Goal: Task Accomplishment & Management: Complete application form

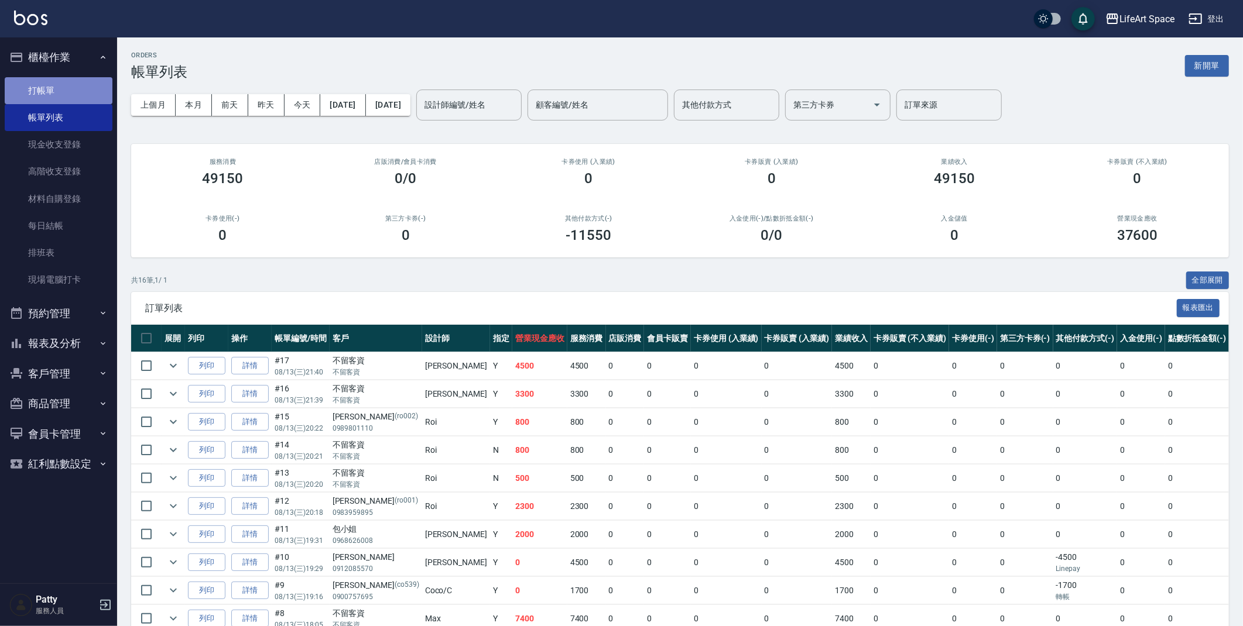
click at [57, 86] on link "打帳單" at bounding box center [59, 90] width 108 height 27
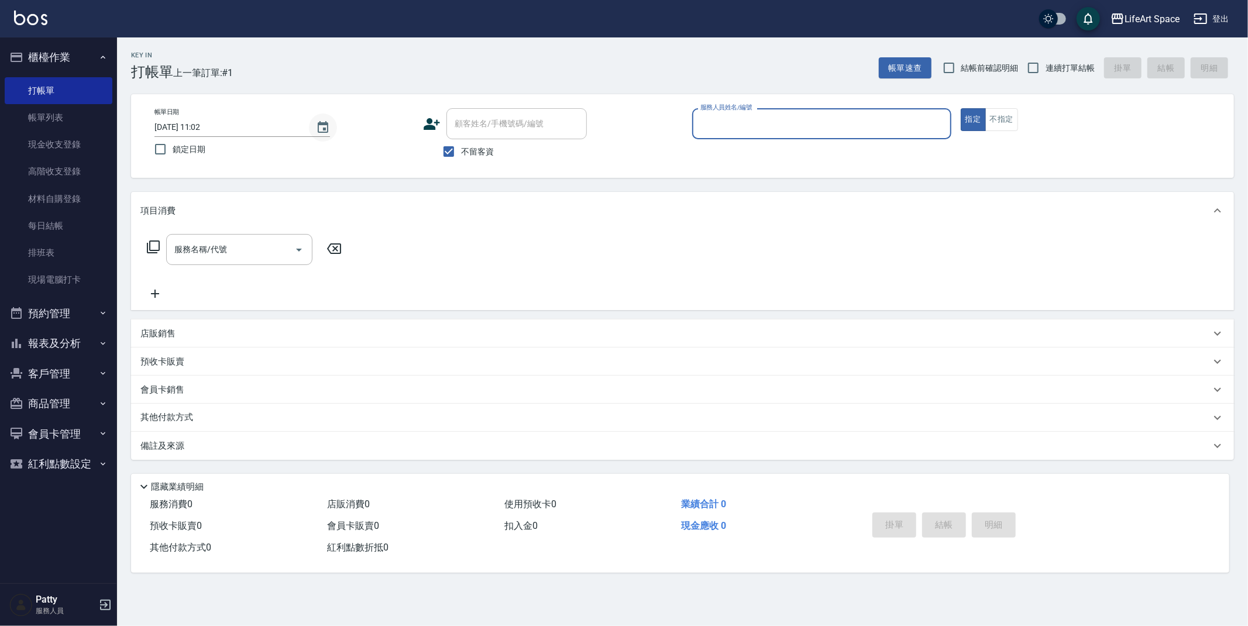
click at [327, 128] on icon "Choose date, selected date is 2025-08-14" at bounding box center [323, 127] width 11 height 12
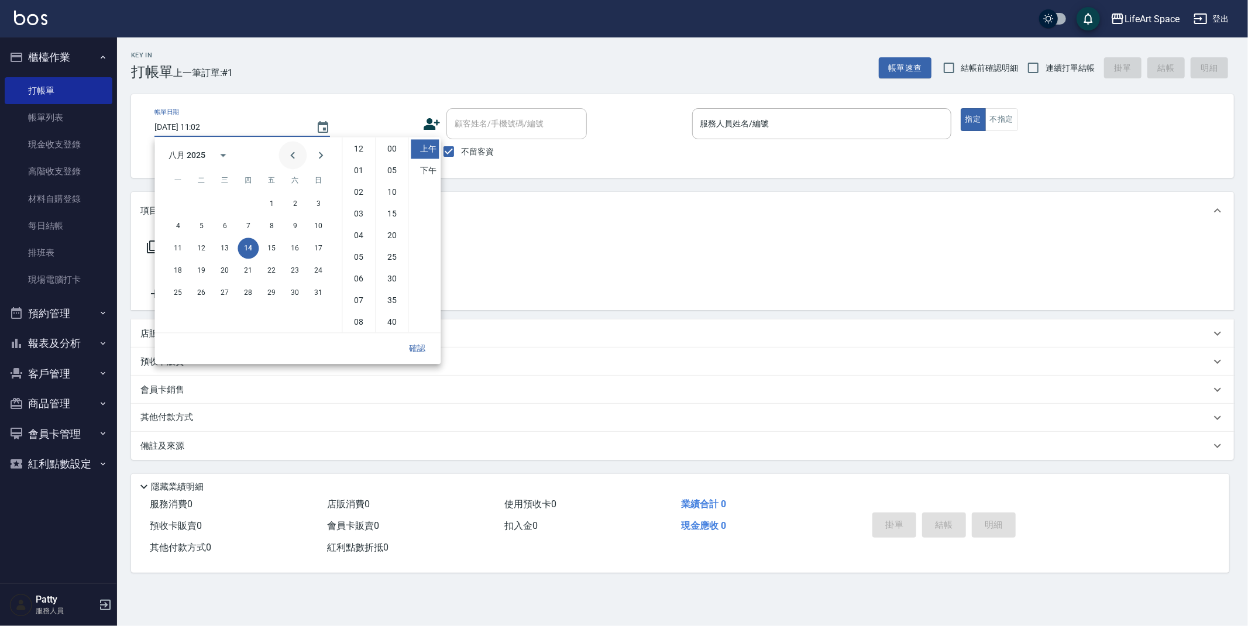
scroll to position [65, 0]
click at [422, 163] on li "下午" at bounding box center [425, 170] width 28 height 19
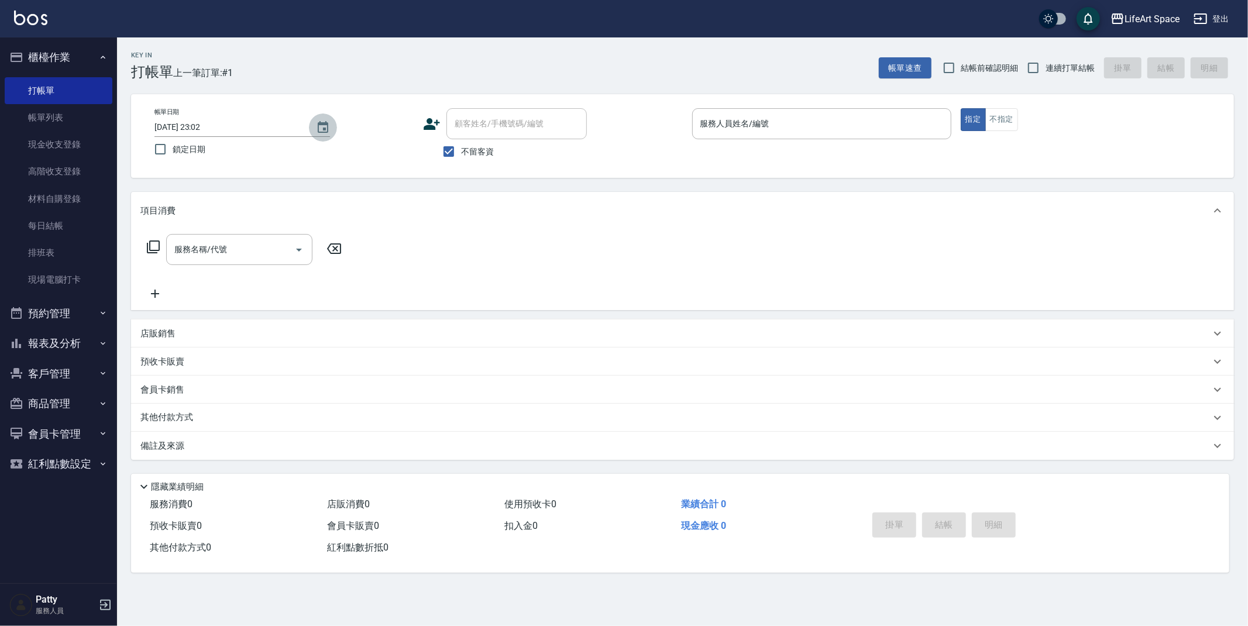
click at [319, 123] on icon "Choose date, selected date is 2025-08-14" at bounding box center [323, 127] width 11 height 12
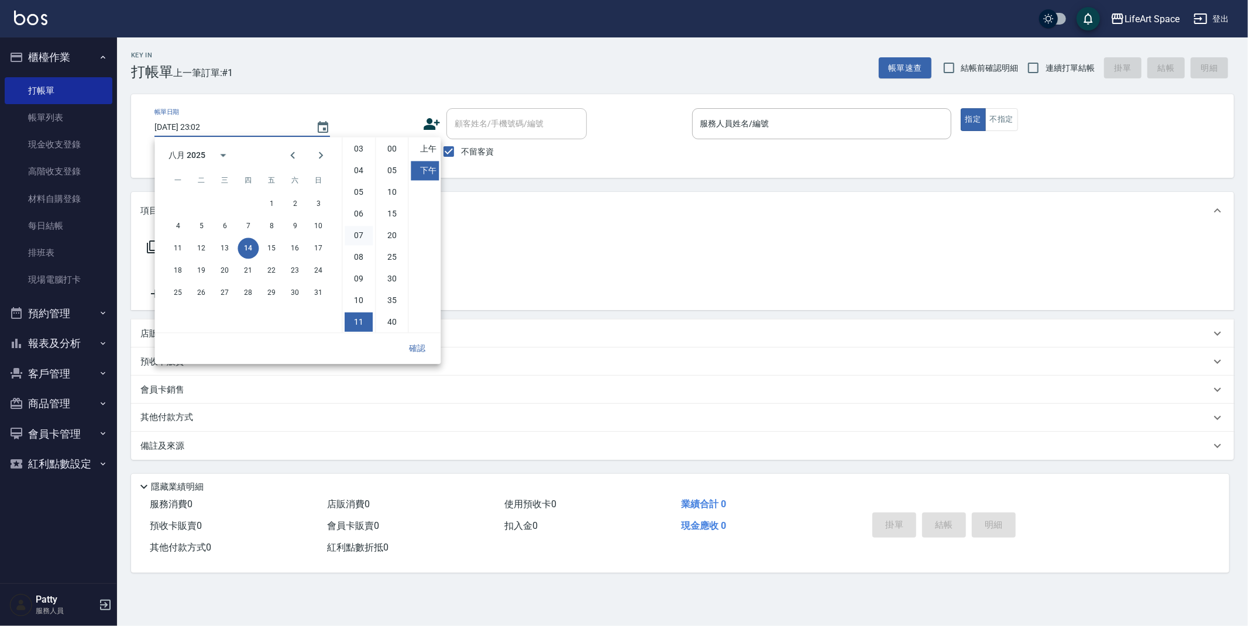
click at [358, 235] on li "07" at bounding box center [359, 235] width 28 height 19
click at [399, 149] on li "00" at bounding box center [392, 148] width 28 height 19
type input "[DATE] 19:00"
click at [669, 150] on div "顧客姓名/手機號碼/編號 顧客姓名/手機號碼/編號 不留客資" at bounding box center [552, 136] width 259 height 56
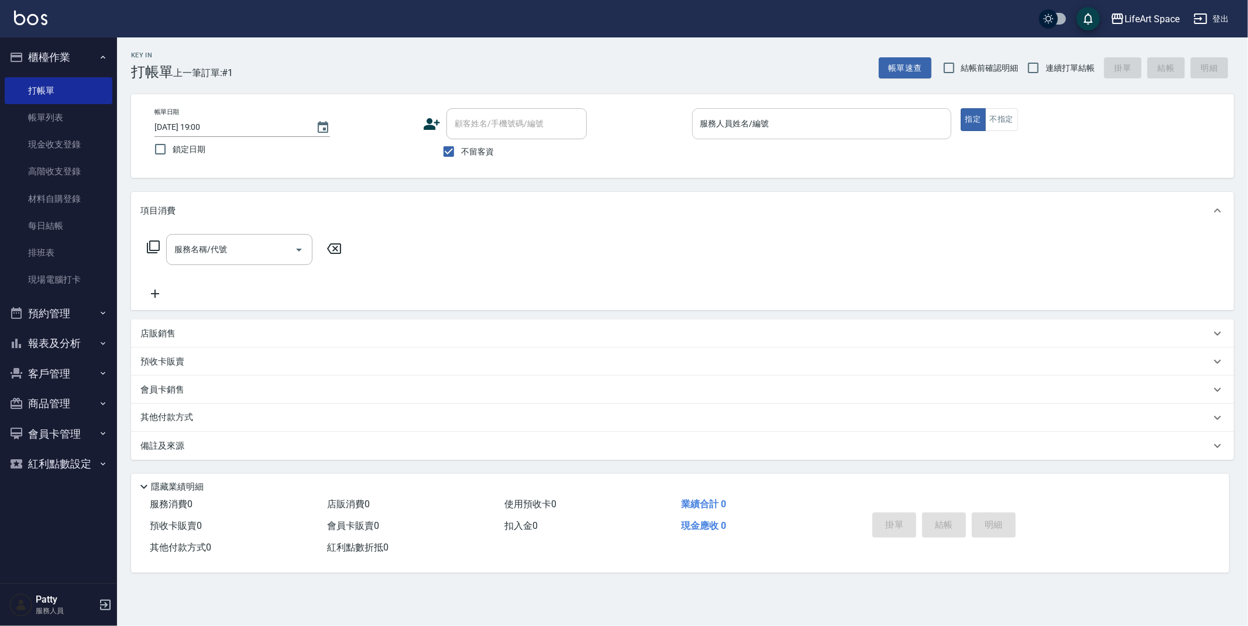
click at [809, 126] on input "服務人員姓名/編號" at bounding box center [822, 124] width 249 height 20
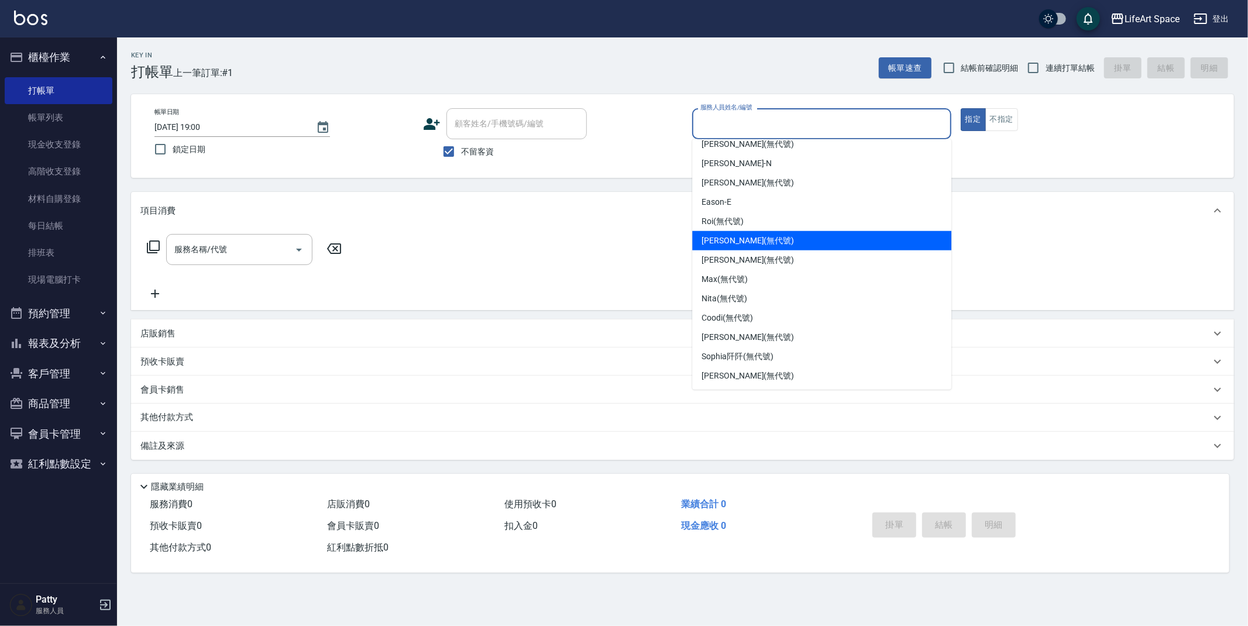
scroll to position [0, 0]
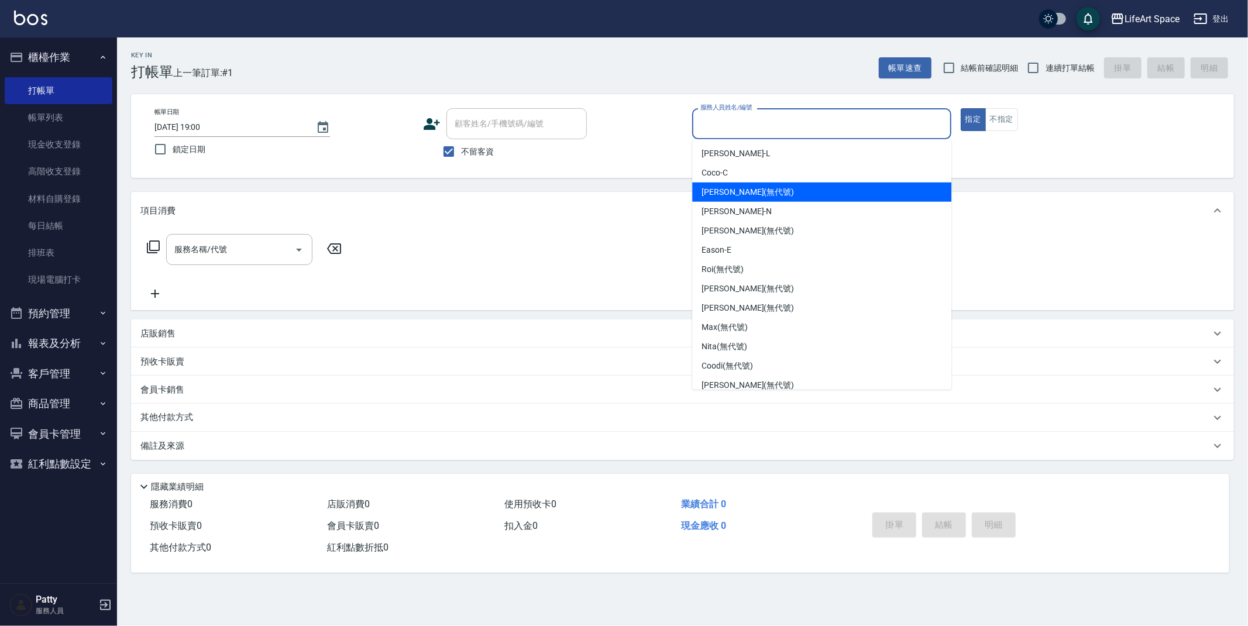
click at [735, 196] on span "[PERSON_NAME] (無代號)" at bounding box center [748, 192] width 92 height 12
type input "[PERSON_NAME](無代號)"
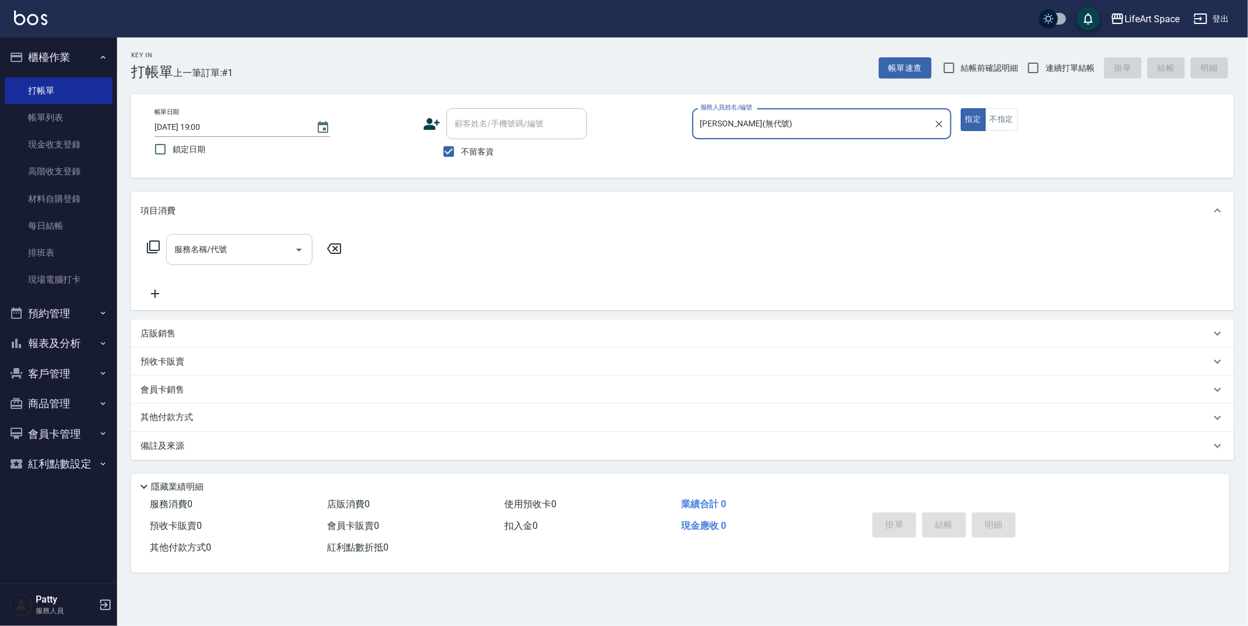
click at [282, 258] on input "服務名稱/代號" at bounding box center [230, 249] width 118 height 20
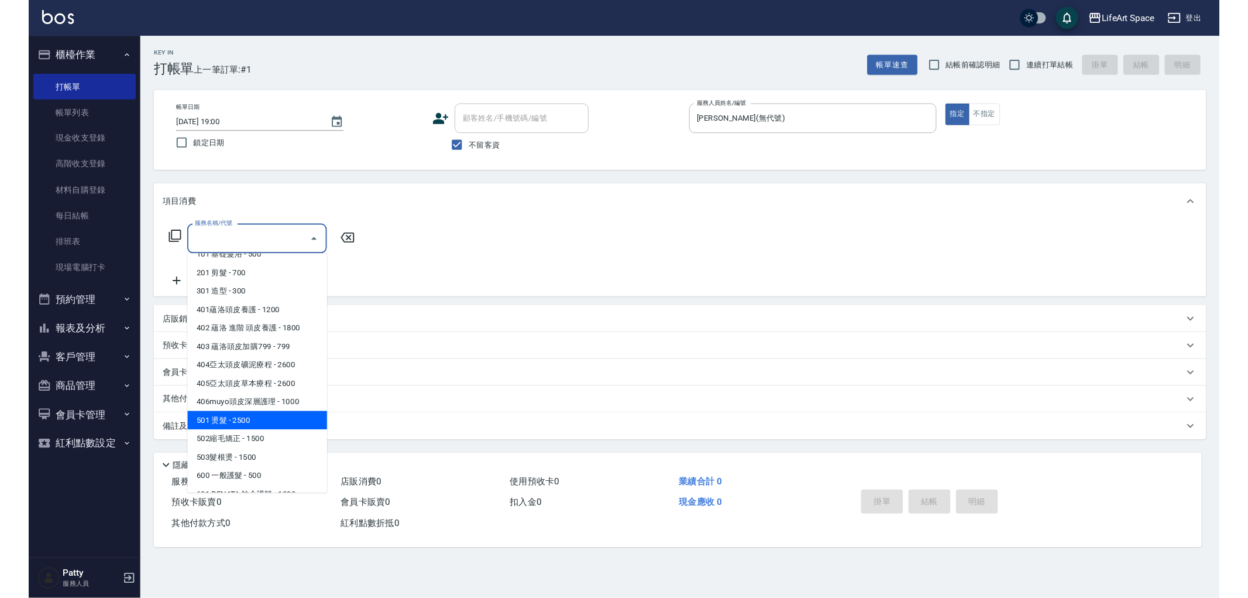
scroll to position [15, 0]
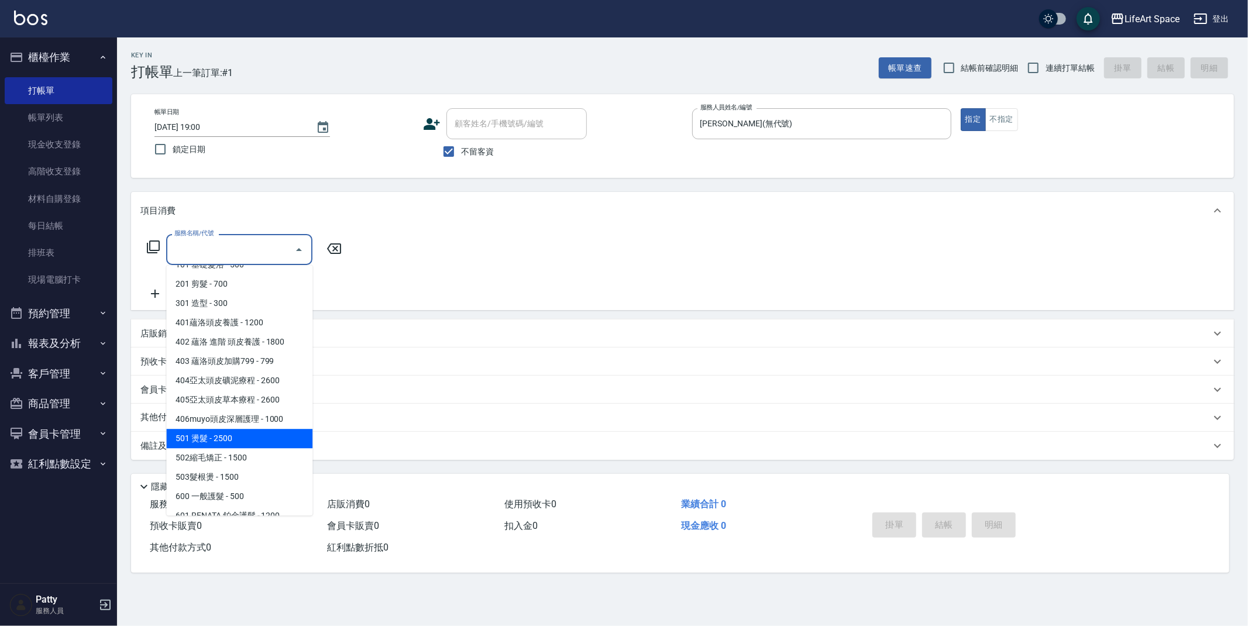
click at [256, 440] on span "501 燙髮 - 2500" at bounding box center [239, 438] width 146 height 19
type input "501 燙髮(501)"
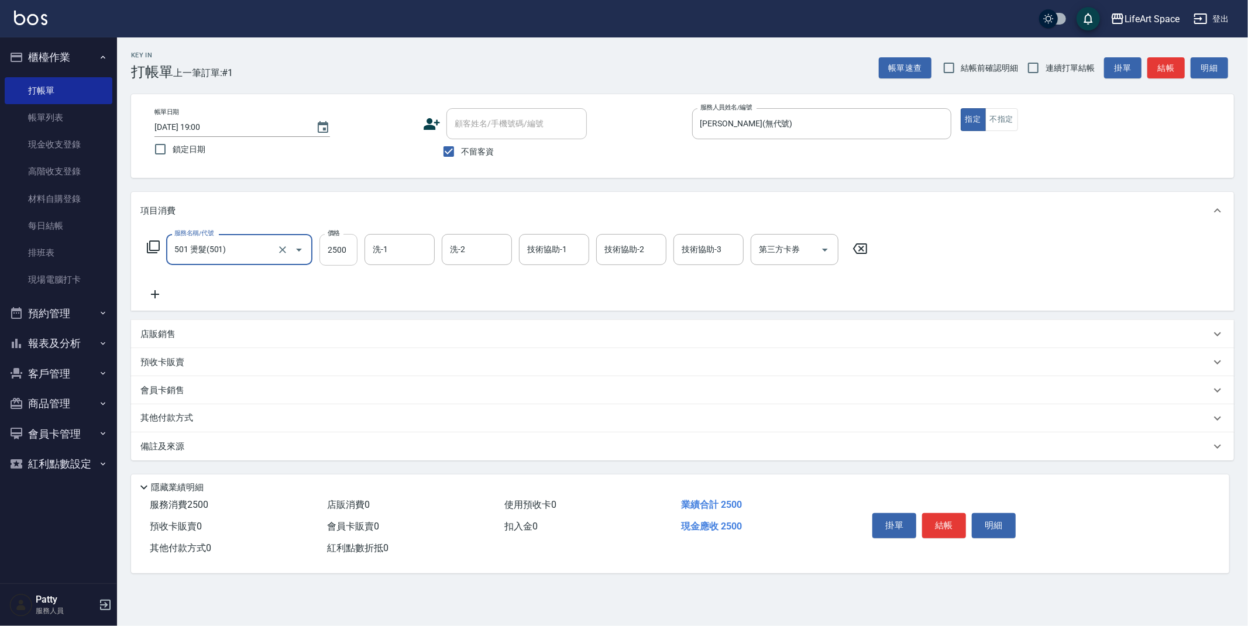
click at [349, 252] on input "2500" at bounding box center [339, 250] width 38 height 32
type input "1500"
click at [396, 296] on div "服務名稱/代號 501 燙髮(501) 服務名稱/代號 價格 1500 價格 洗-1 洗-1 洗-2 洗-2 技術協助-1 技術協助-1 技術協助-2 技術協…" at bounding box center [507, 267] width 735 height 67
click at [952, 526] on button "結帳" at bounding box center [944, 525] width 44 height 25
